Goal: Find specific page/section: Find specific page/section

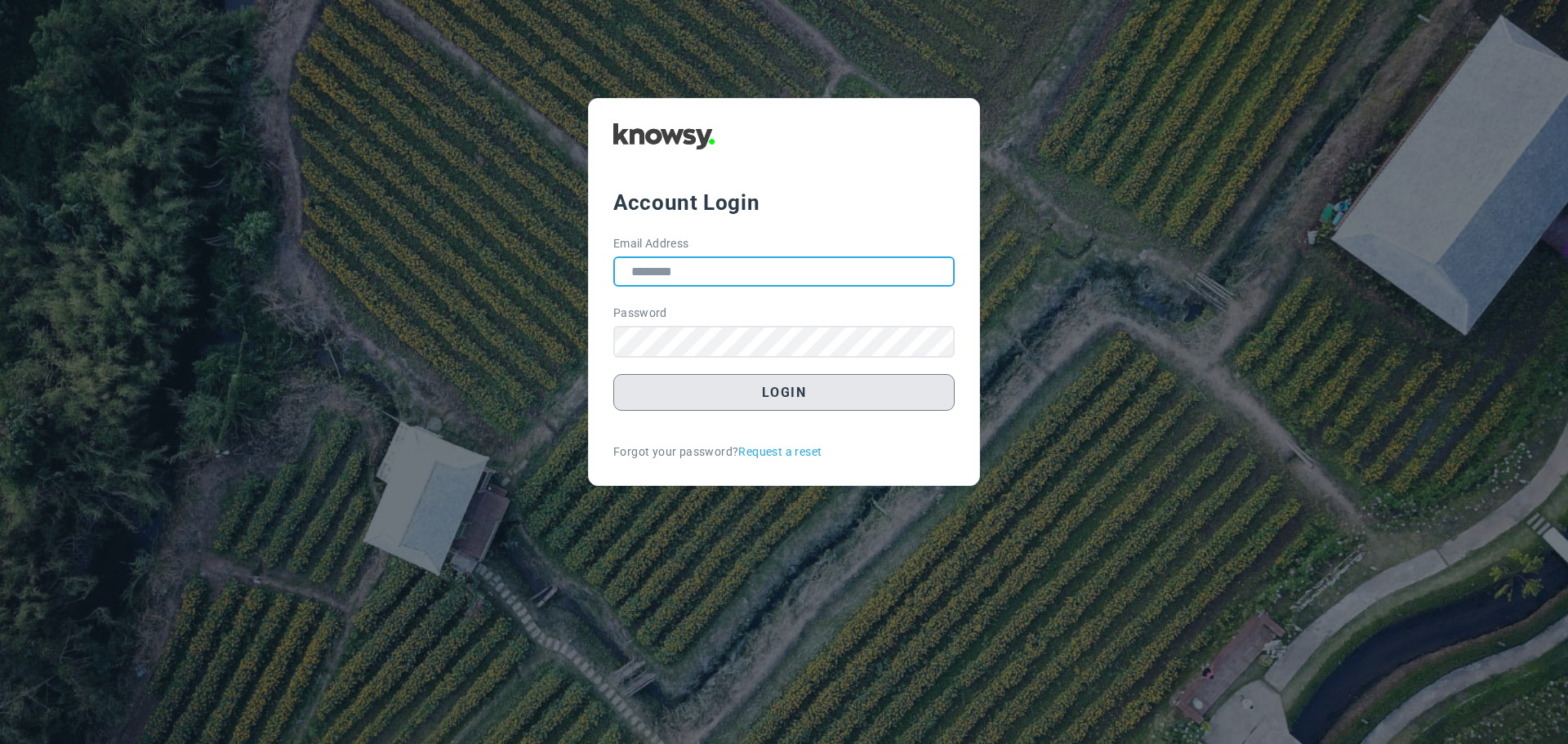
type input "**********"
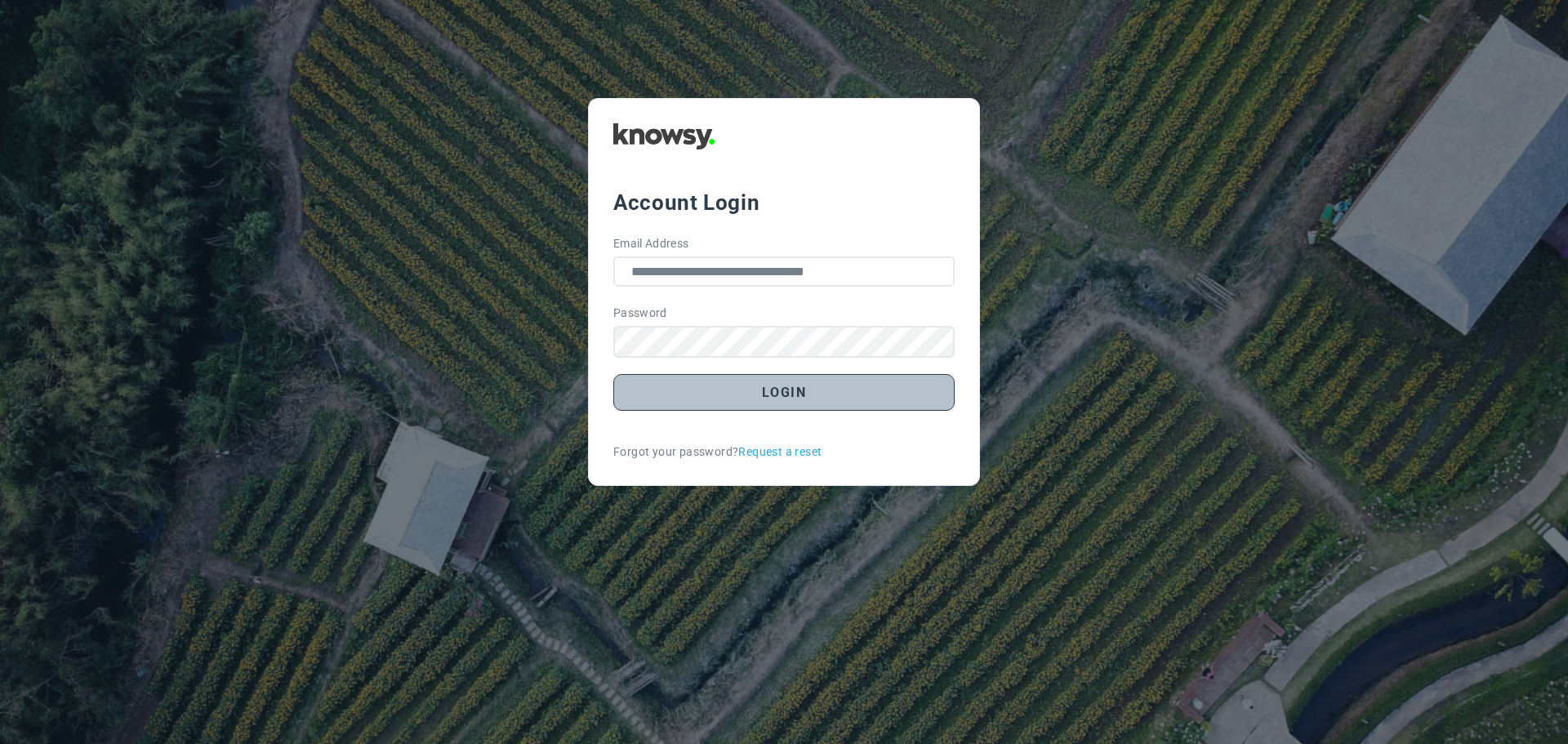
drag, startPoint x: 793, startPoint y: 389, endPoint x: 1196, endPoint y: 362, distance: 403.9
click at [793, 390] on button "Login" at bounding box center [784, 392] width 341 height 37
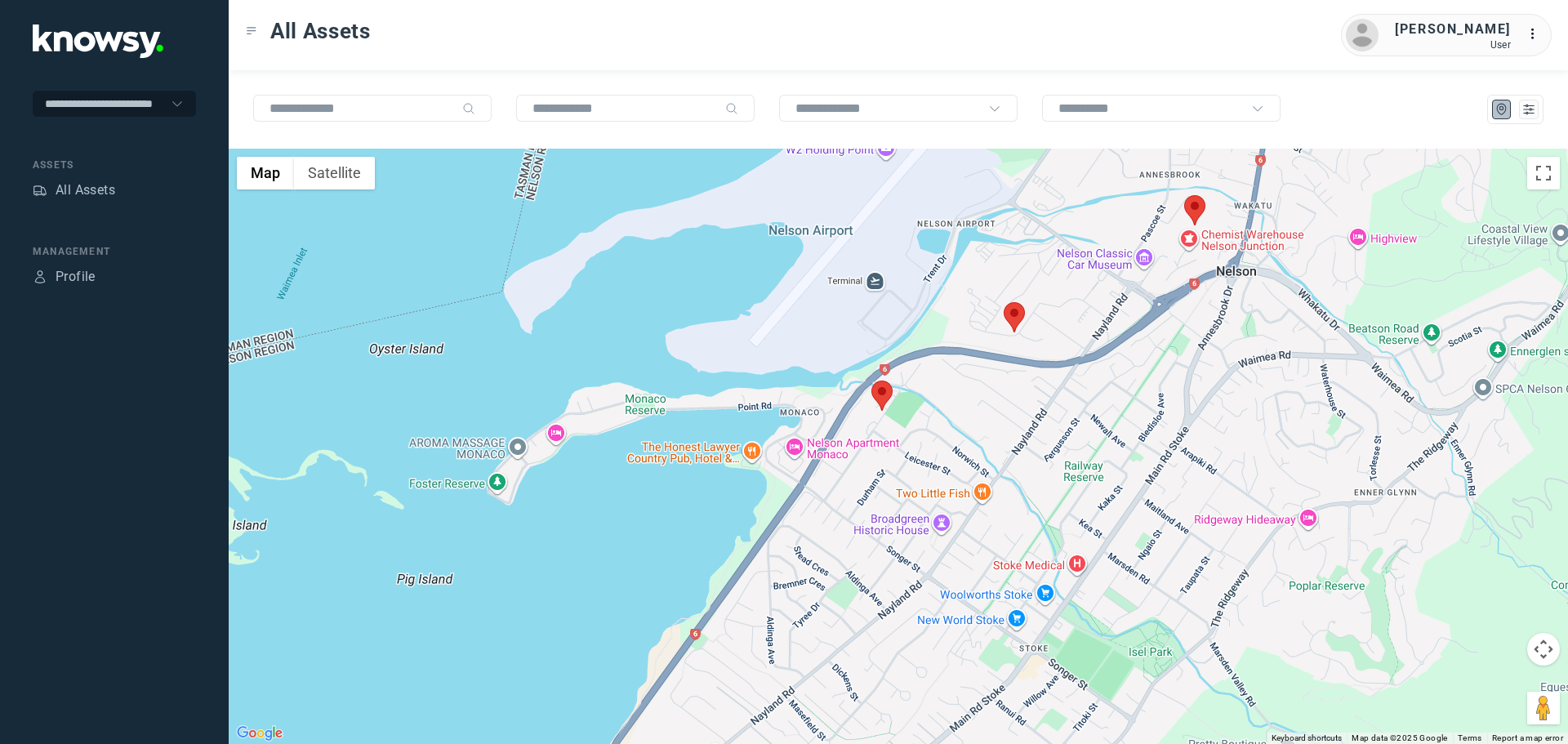
click at [871, 381] on area at bounding box center [871, 381] width 0 height 0
click at [925, 293] on button "Close" at bounding box center [931, 304] width 40 height 40
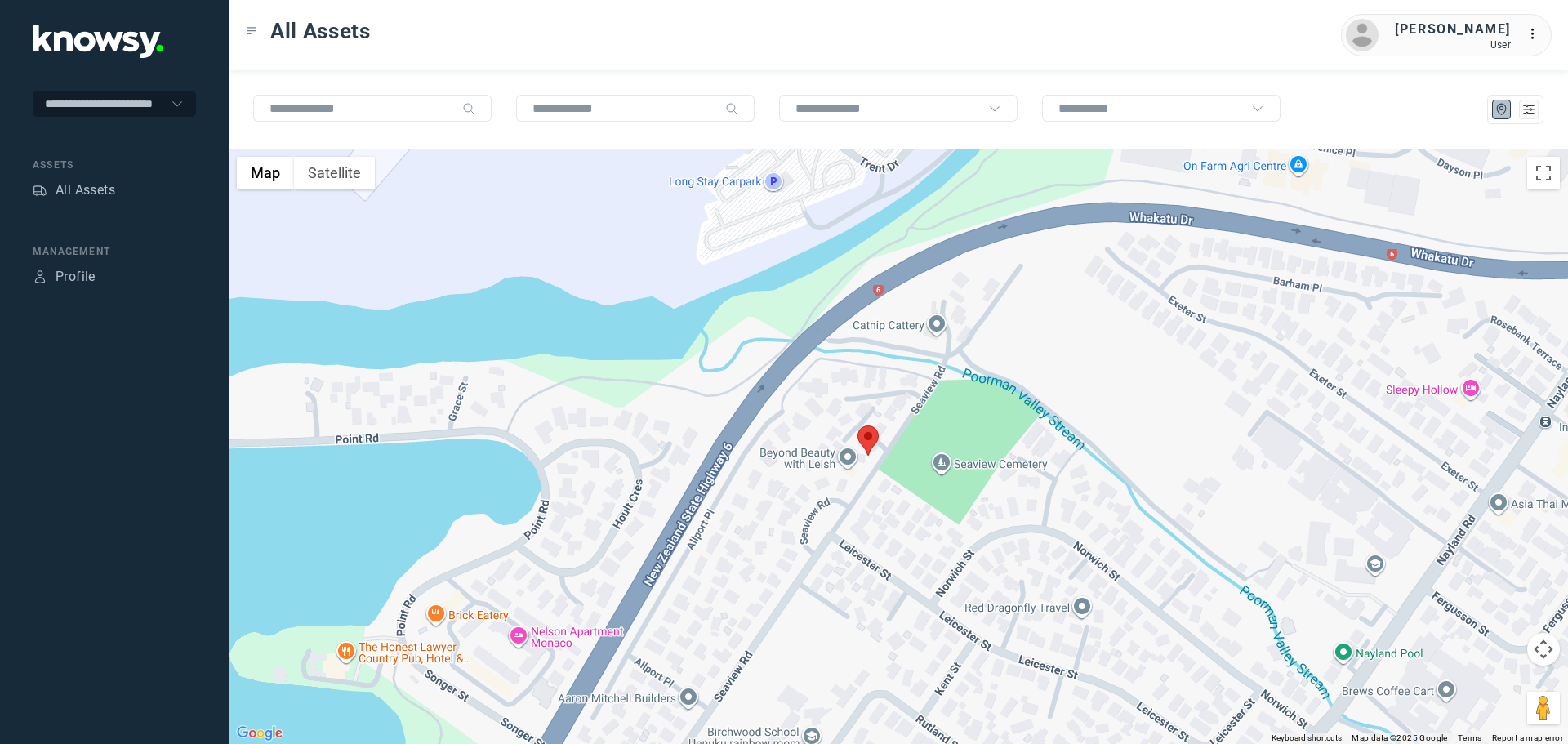
click at [857, 426] on area at bounding box center [857, 426] width 0 height 0
click at [876, 426] on span "View Asset" at bounding box center [856, 432] width 66 height 12
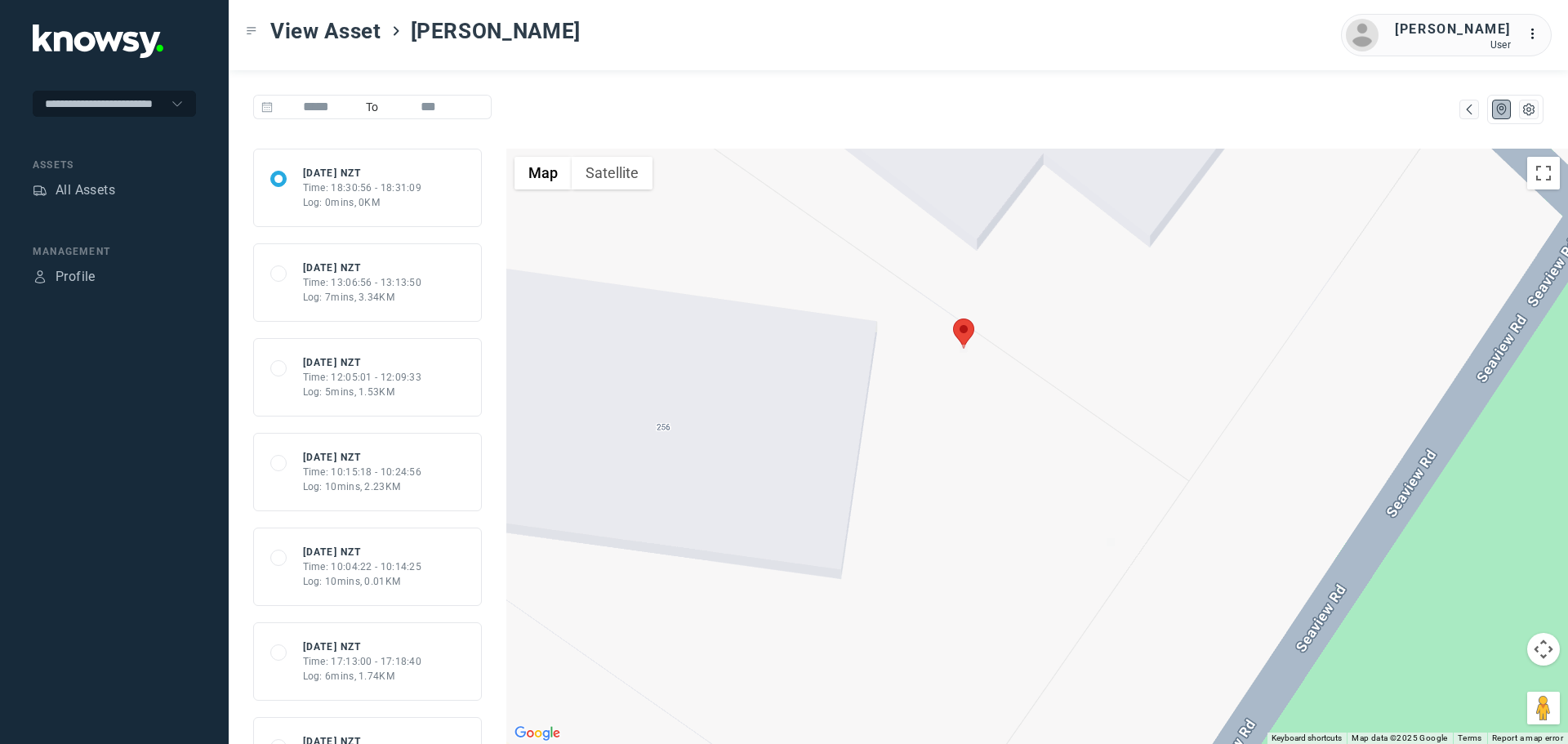
click at [390, 281] on div "Time: 13:06:56 - 13:13:50" at bounding box center [362, 282] width 119 height 15
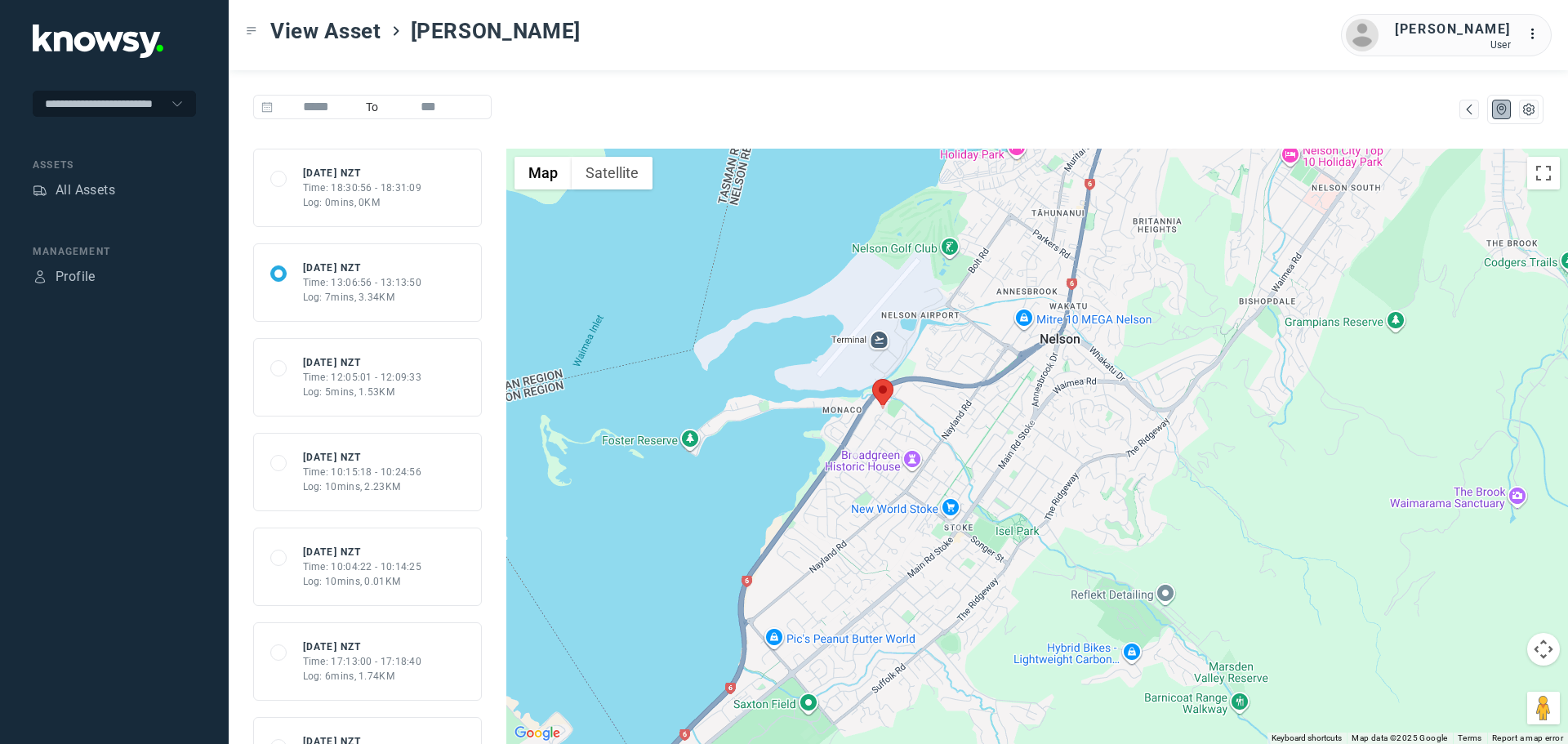
click at [353, 477] on div "Time: 10:15:18 - 10:24:56" at bounding box center [362, 471] width 119 height 15
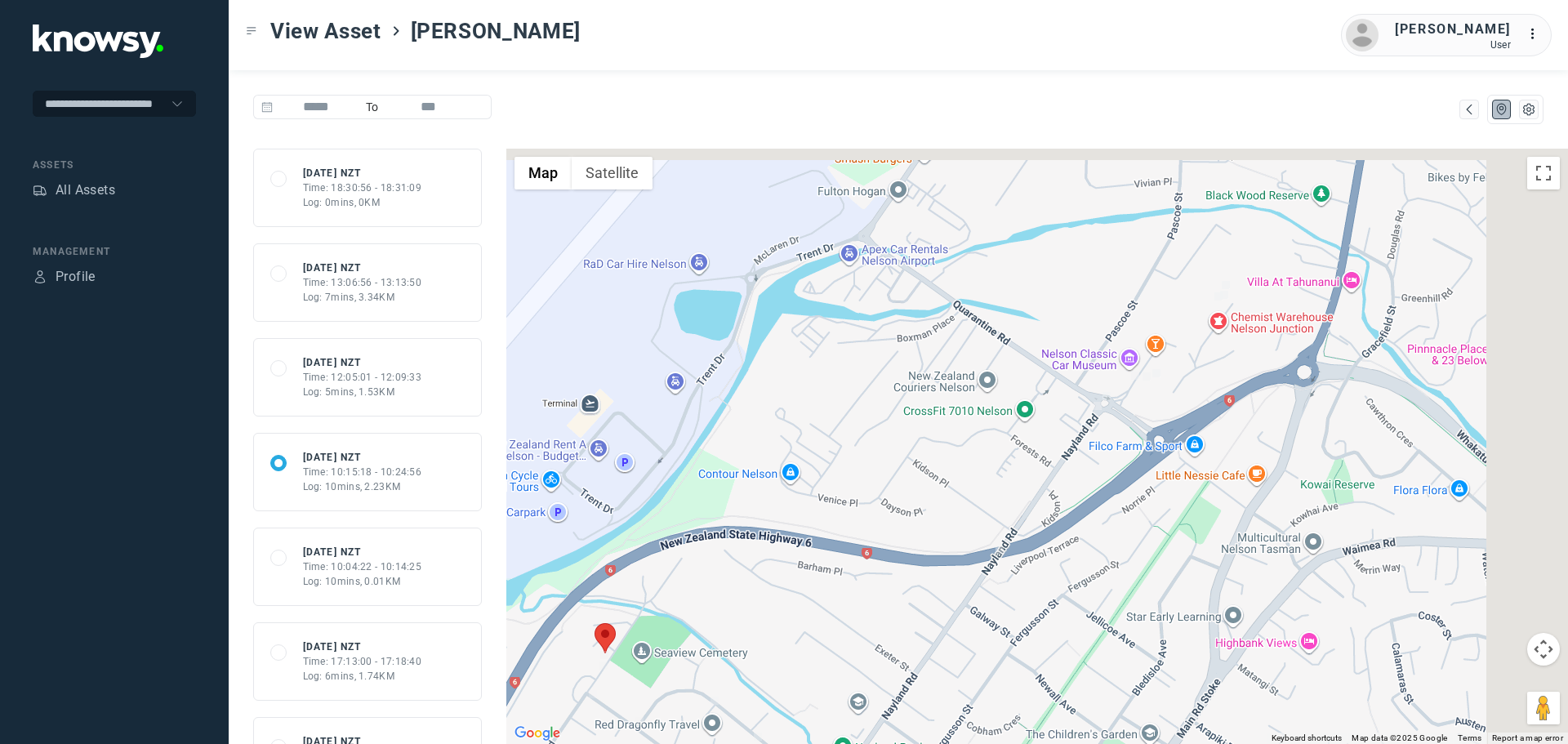
drag, startPoint x: 1274, startPoint y: 315, endPoint x: 1097, endPoint y: 429, distance: 210.5
click at [1097, 429] on div at bounding box center [1037, 446] width 1062 height 595
